Goal: Information Seeking & Learning: Learn about a topic

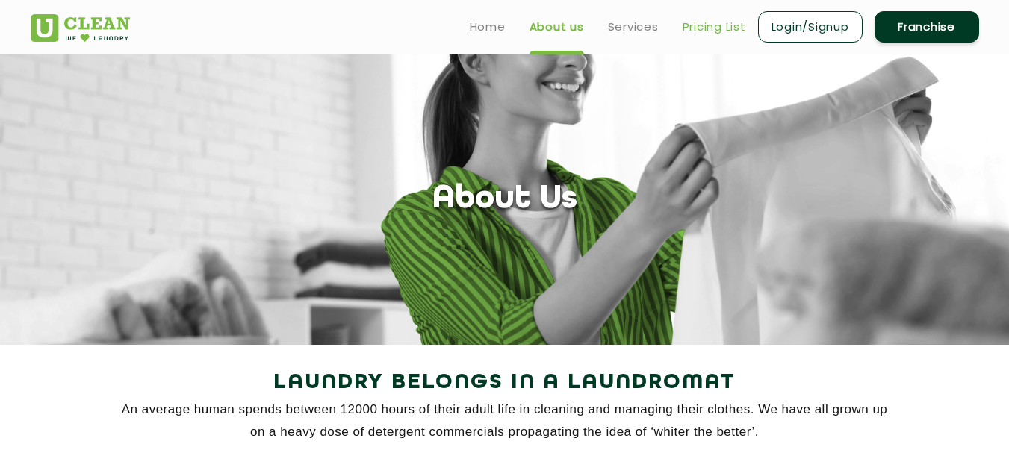
click at [707, 30] on link "Pricing List" at bounding box center [715, 27] width 64 height 18
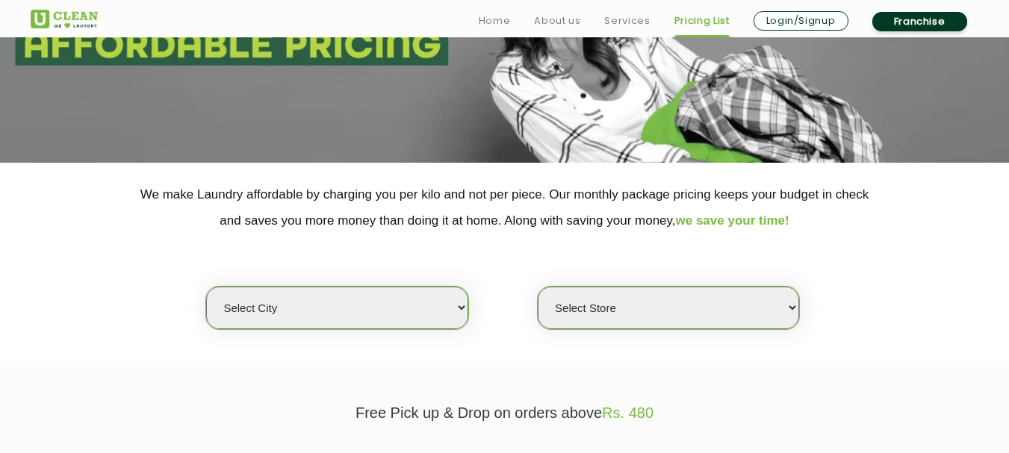
scroll to position [224, 0]
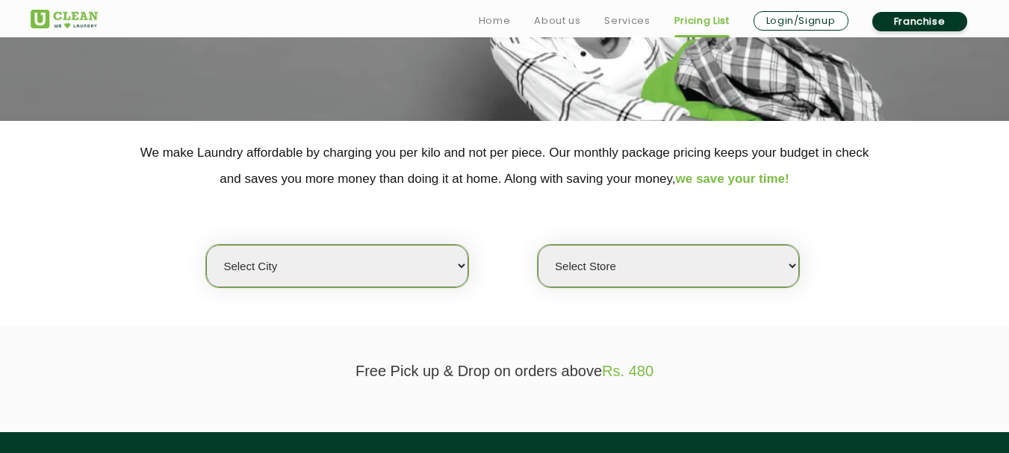
click at [342, 280] on select "Select city Aalo Agartala Agra Ahmedabad Akola Aligarh Alwar - UClean Select Am…" at bounding box center [336, 266] width 261 height 43
select select "5"
click at [206, 245] on select "Select city Aalo Agartala Agra Ahmedabad Akola Aligarh Alwar - UClean Select Am…" at bounding box center [336, 266] width 261 height 43
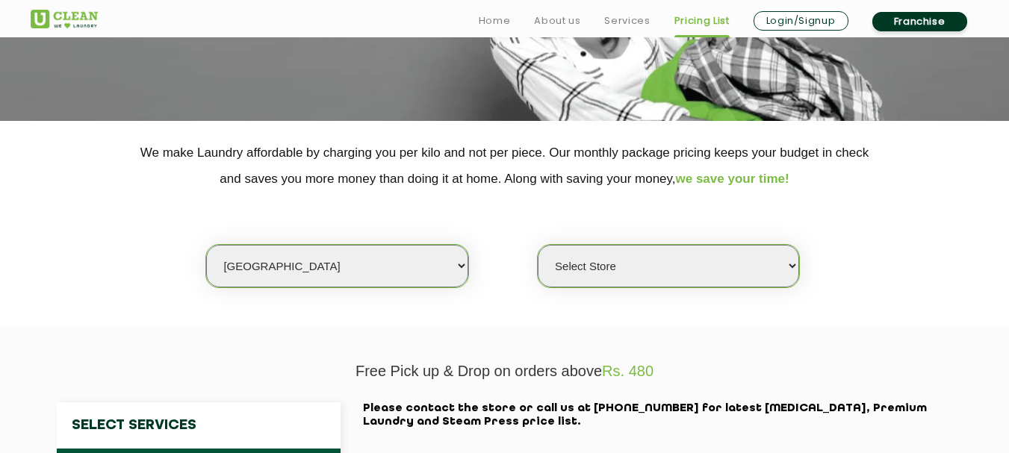
click at [647, 267] on select "Select Store UClean Narsingi UClean Nizampet UClean Sangareddy UClean Gachibowl…" at bounding box center [668, 266] width 261 height 43
select select "309"
click at [538, 245] on select "Select Store UClean Narsingi UClean Nizampet UClean Sangareddy UClean Gachibowl…" at bounding box center [668, 266] width 261 height 43
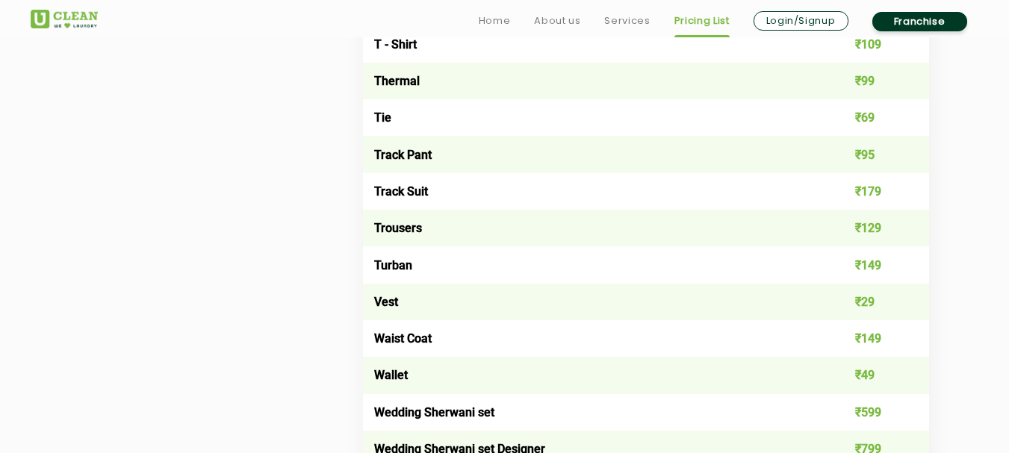
scroll to position [3063, 0]
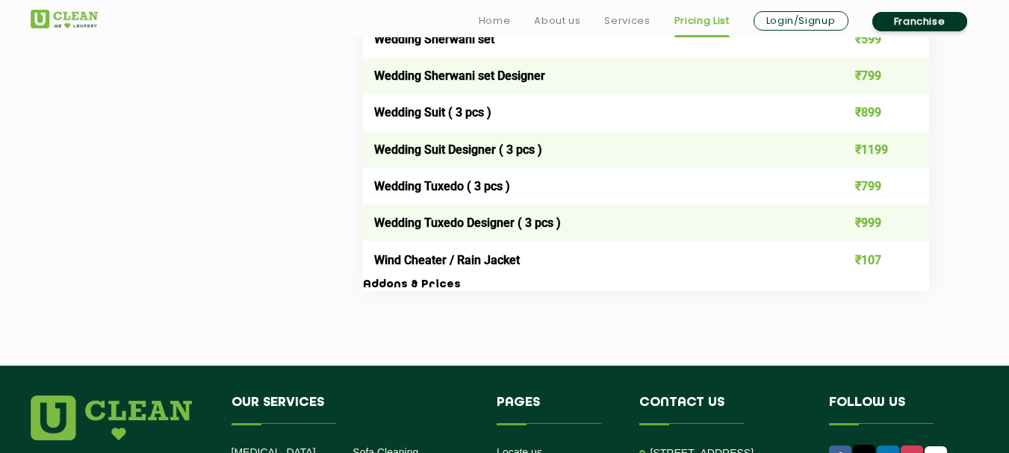
click at [426, 290] on h3 "Addons & Prices" at bounding box center [646, 285] width 566 height 13
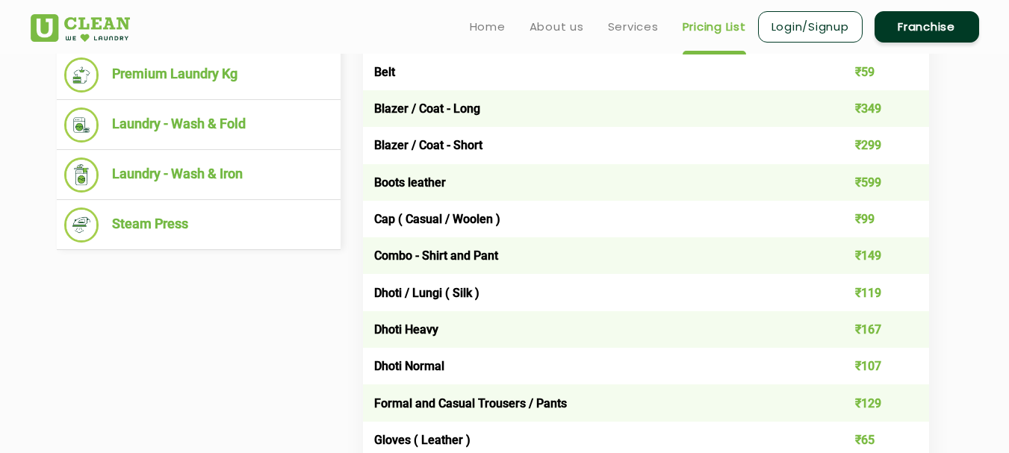
scroll to position [598, 0]
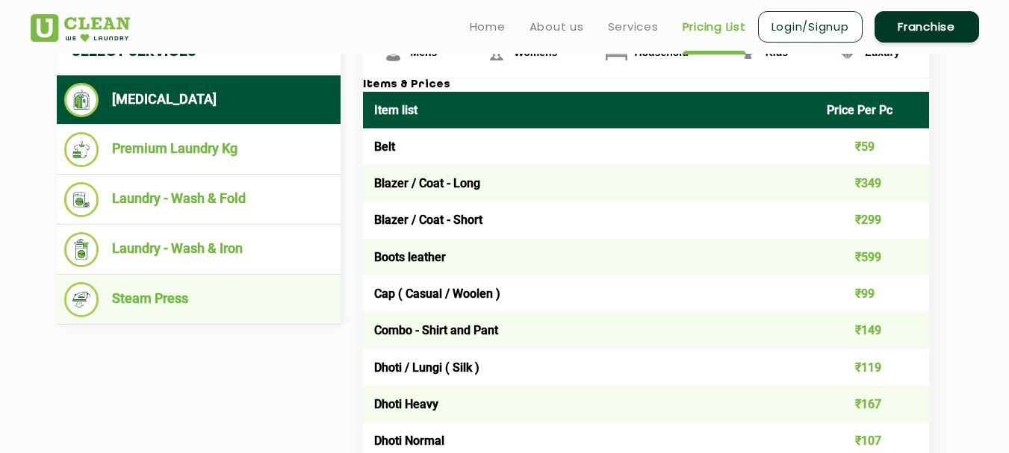
click at [156, 298] on li "Steam Press" at bounding box center [198, 299] width 269 height 35
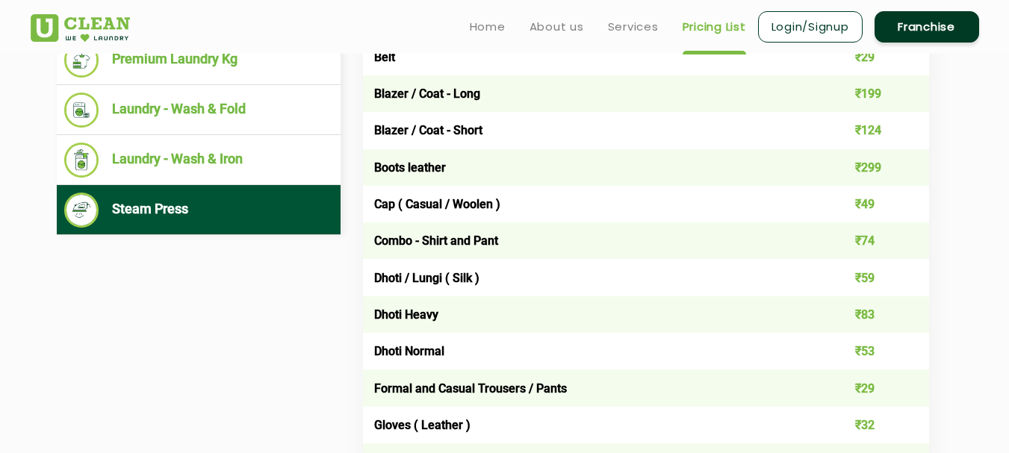
scroll to position [523, 0]
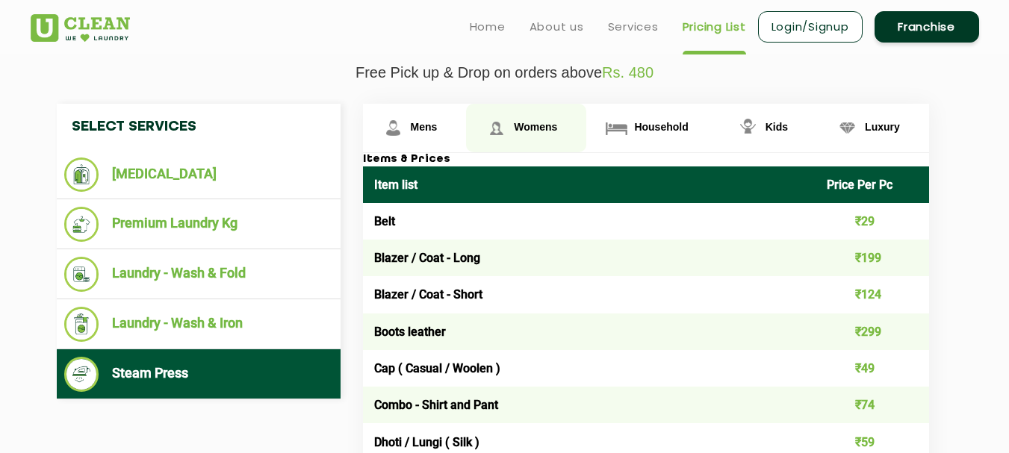
click at [438, 131] on span "Womens" at bounding box center [424, 127] width 27 height 12
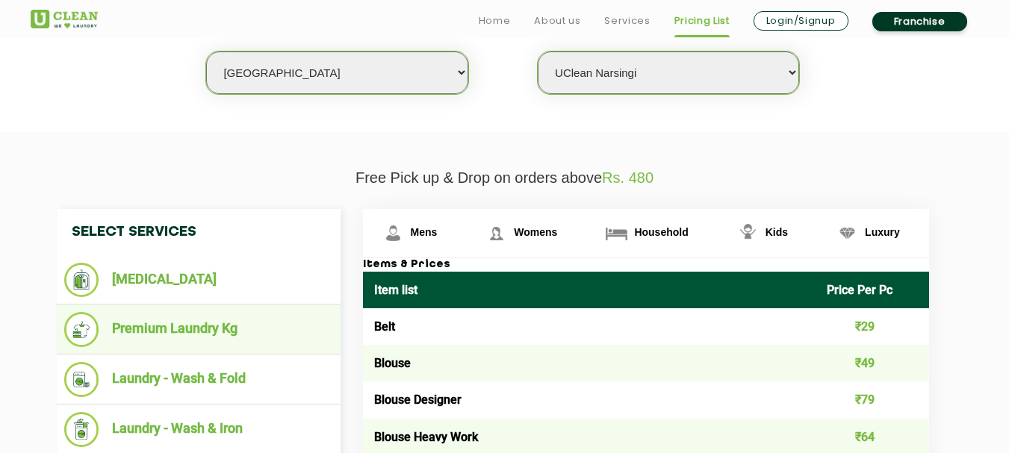
scroll to position [598, 0]
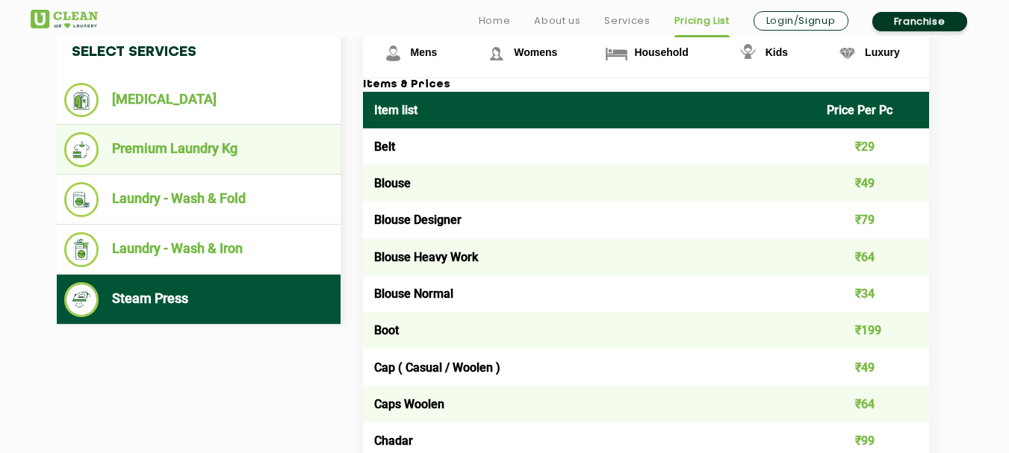
click at [194, 141] on li "Premium Laundry Kg" at bounding box center [198, 149] width 269 height 35
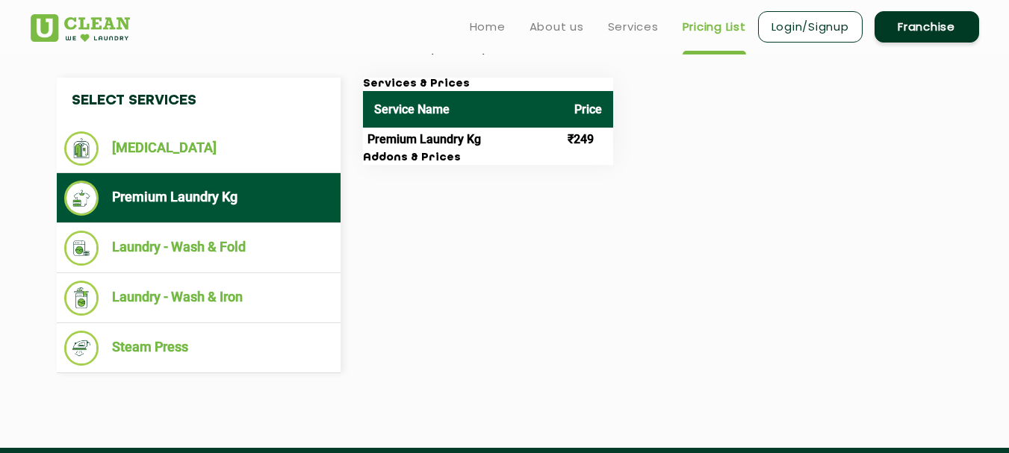
scroll to position [523, 0]
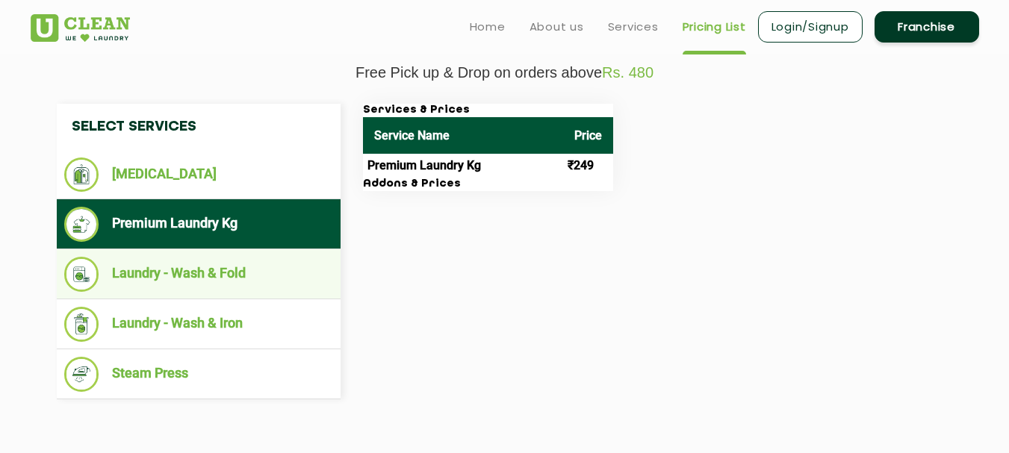
click at [258, 269] on li "Laundry - Wash & Fold" at bounding box center [198, 274] width 269 height 35
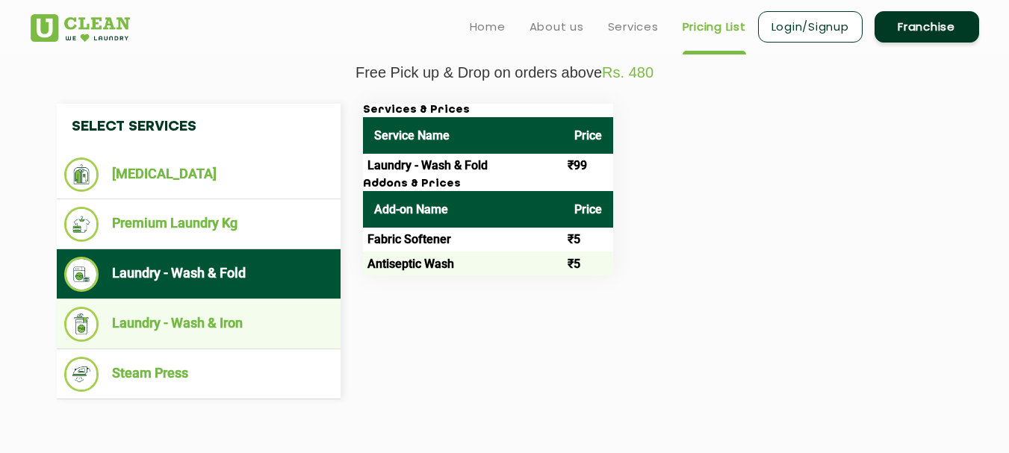
click at [195, 329] on li "Laundry - Wash & Iron" at bounding box center [198, 324] width 269 height 35
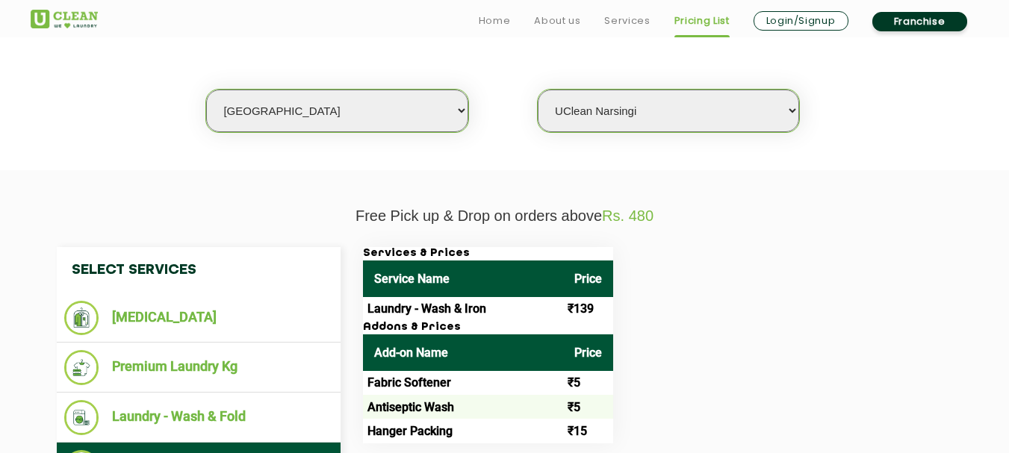
scroll to position [448, 0]
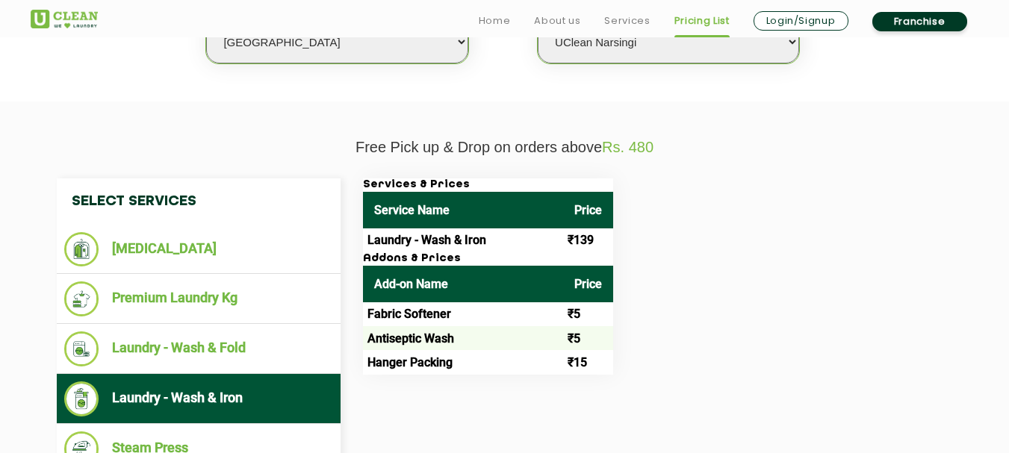
click at [559, 188] on h3 "Services & Prices" at bounding box center [488, 185] width 250 height 13
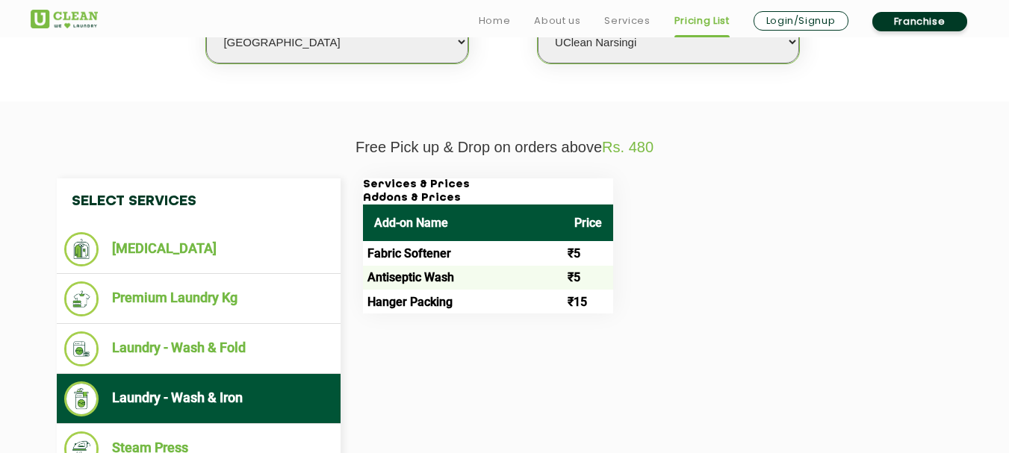
click at [559, 188] on h3 "Services & Prices" at bounding box center [488, 185] width 250 height 13
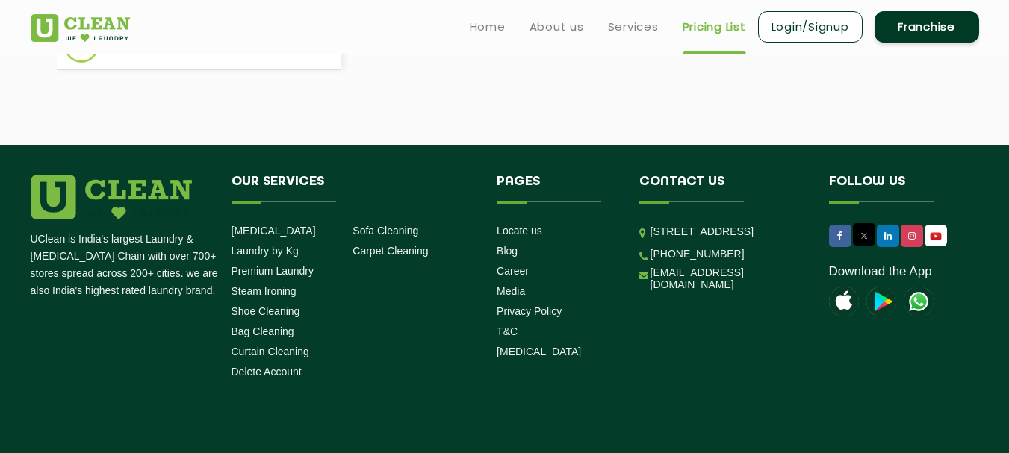
scroll to position [826, 0]
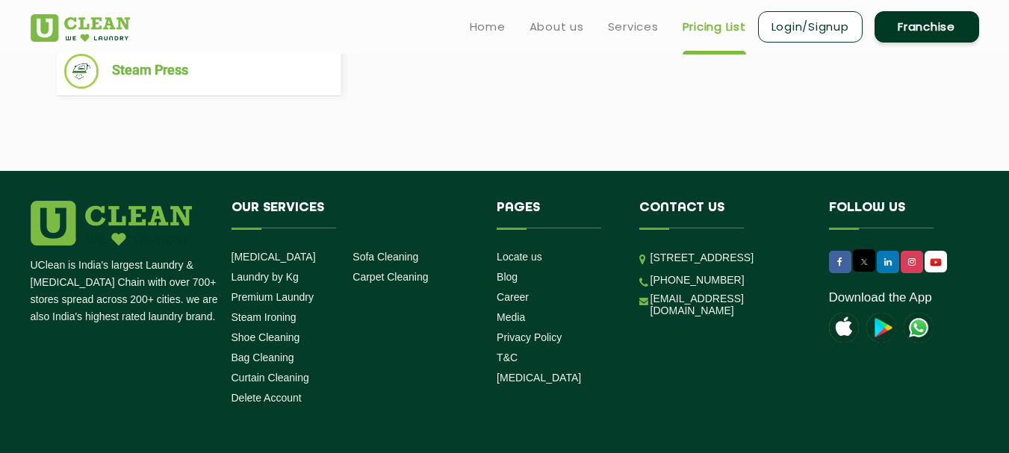
click at [799, 34] on link "Login/Signup" at bounding box center [810, 26] width 105 height 31
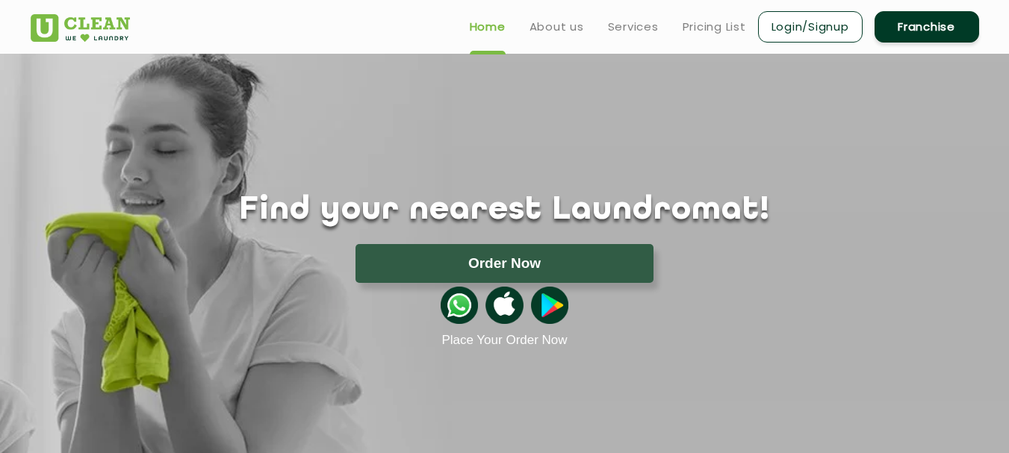
click at [950, 26] on link "Franchise" at bounding box center [927, 26] width 105 height 31
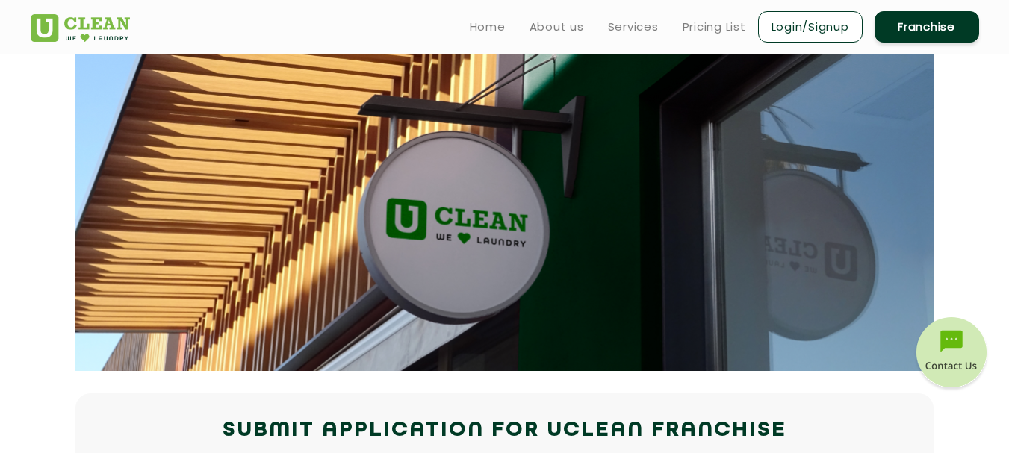
click at [836, 22] on link "Login/Signup" at bounding box center [810, 26] width 105 height 31
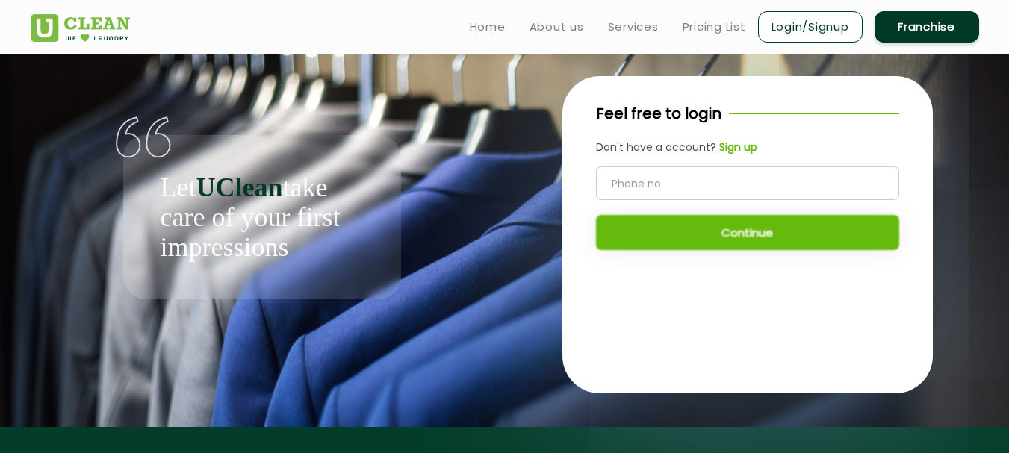
click at [700, 176] on input "tel" at bounding box center [747, 184] width 303 height 34
